Goal: Task Accomplishment & Management: Use online tool/utility

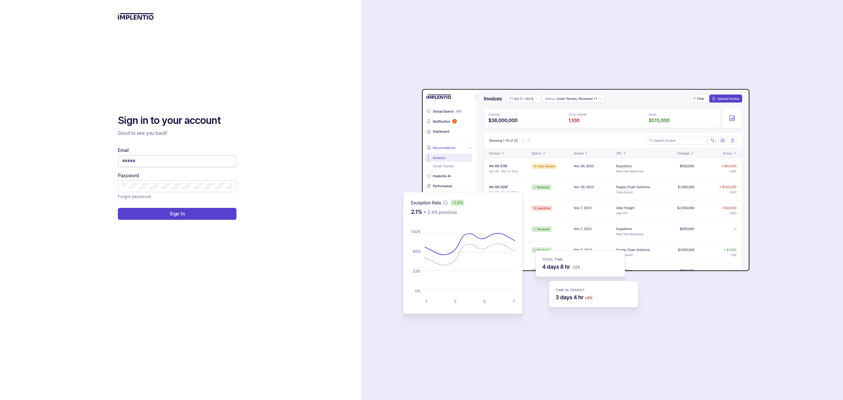
click at [167, 156] on span at bounding box center [177, 161] width 119 height 12
click at [164, 161] on input "Email" at bounding box center [177, 160] width 110 height 7
click at [0, 400] on com-1password-button at bounding box center [0, 400] width 0 height 0
type input "**********"
